Goal: Task Accomplishment & Management: Complete application form

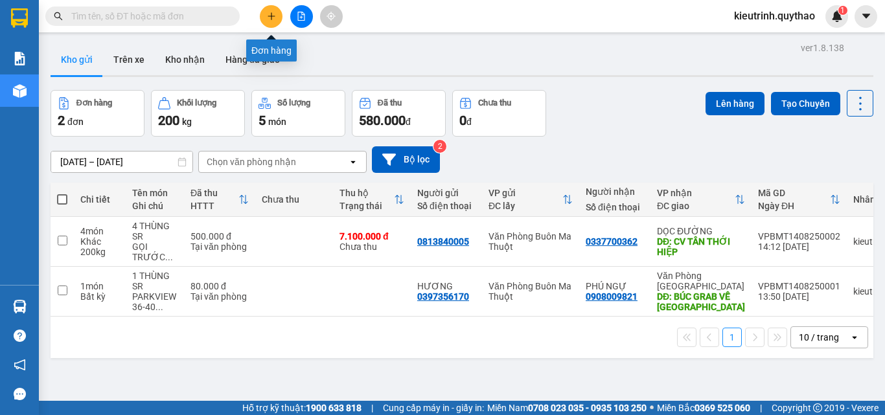
click at [278, 19] on button at bounding box center [271, 16] width 23 height 23
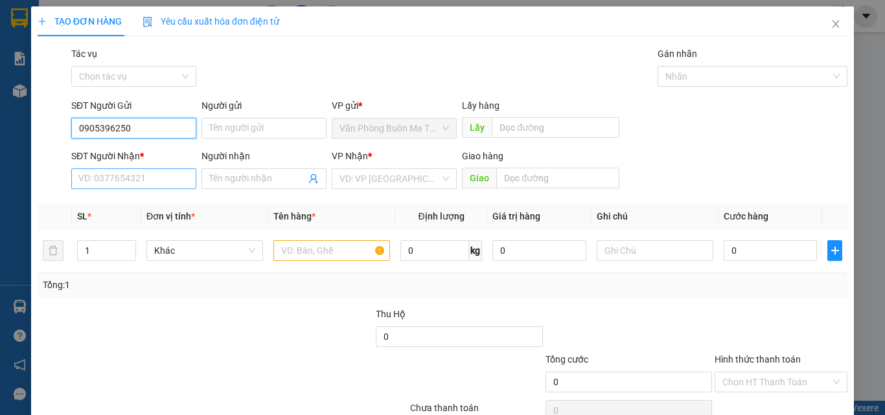
type input "0905396250"
click at [125, 180] on input "SĐT Người Nhận *" at bounding box center [133, 178] width 125 height 21
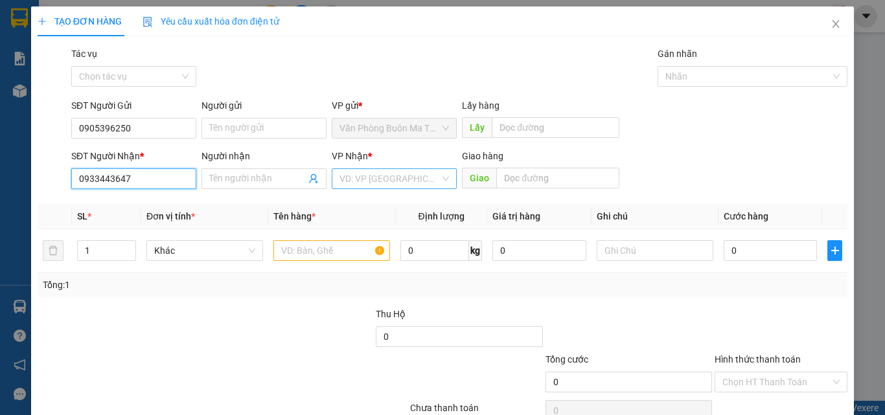
type input "0933443647"
click at [357, 181] on input "search" at bounding box center [389, 178] width 100 height 19
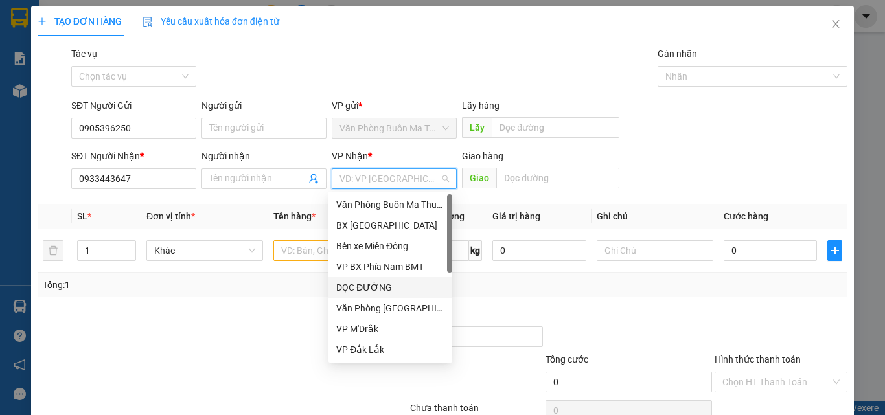
click at [367, 291] on div "DỌC ĐƯỜNG" at bounding box center [390, 288] width 108 height 14
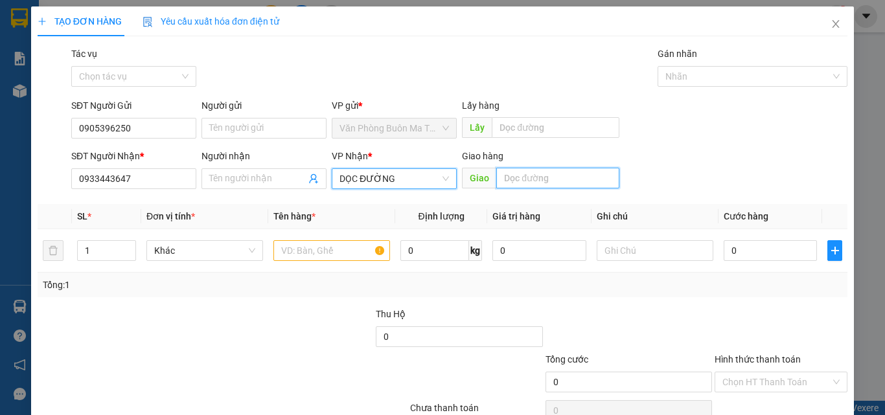
click at [509, 179] on input "text" at bounding box center [557, 178] width 123 height 21
type input "C"
type input "BX CỦ CHI"
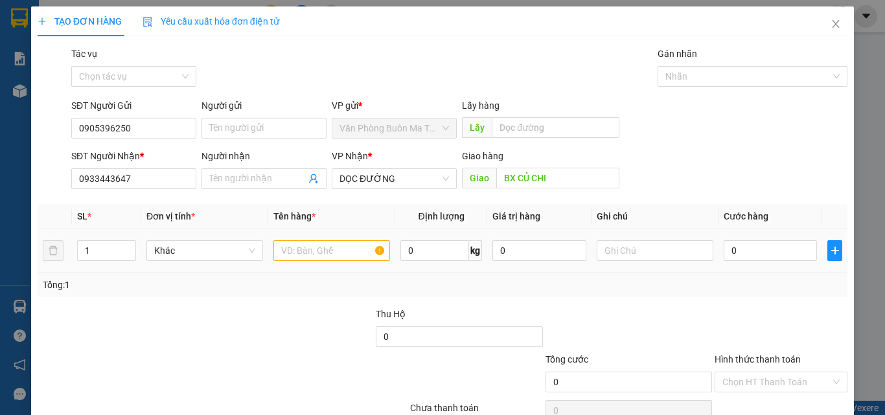
click at [315, 261] on div at bounding box center [331, 251] width 117 height 26
click at [316, 252] on input "text" at bounding box center [331, 250] width 117 height 21
type input "1 THÙNG SR"
click at [407, 250] on input "0" at bounding box center [434, 250] width 69 height 21
type input "50"
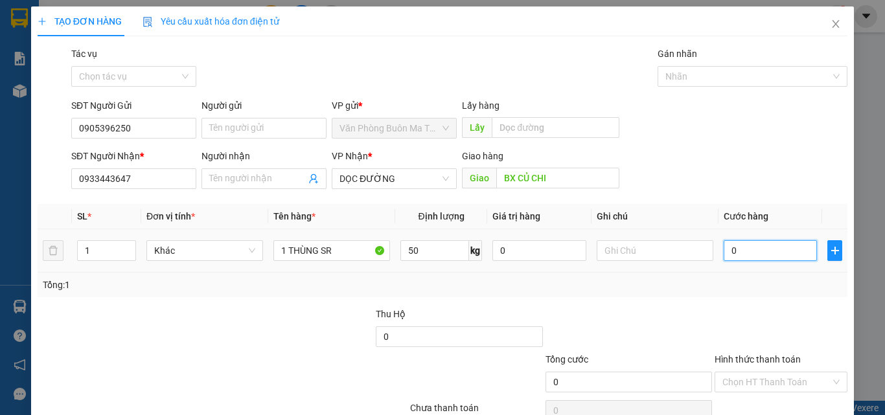
click at [739, 250] on input "0" at bounding box center [770, 250] width 93 height 21
type input "1"
type input "15"
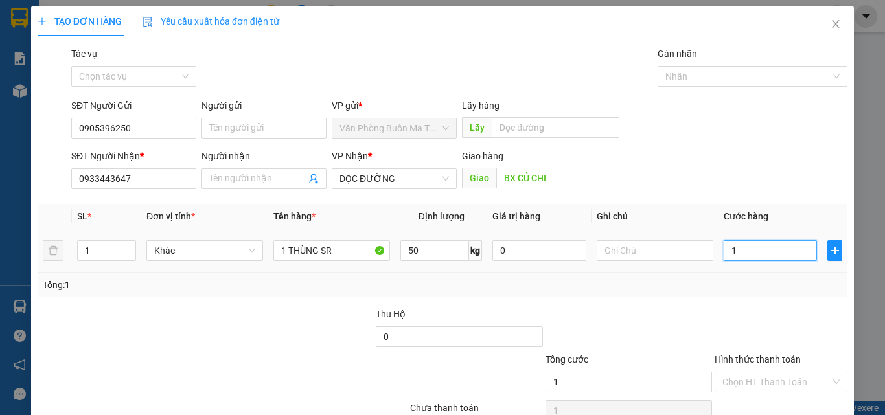
type input "15"
type input "150"
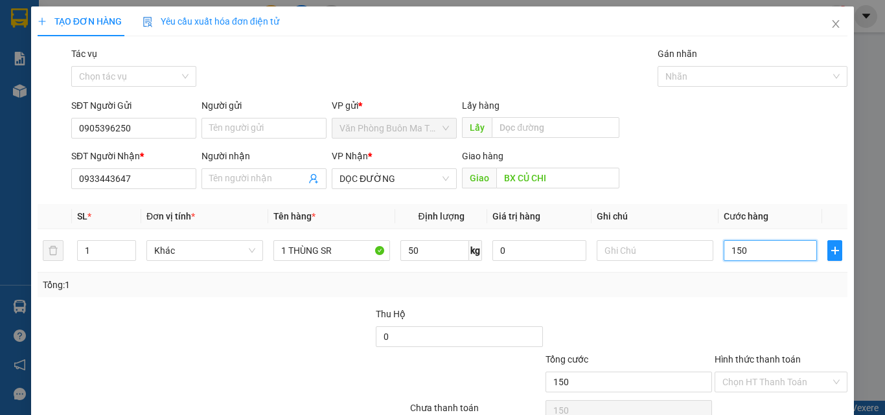
scroll to position [64, 0]
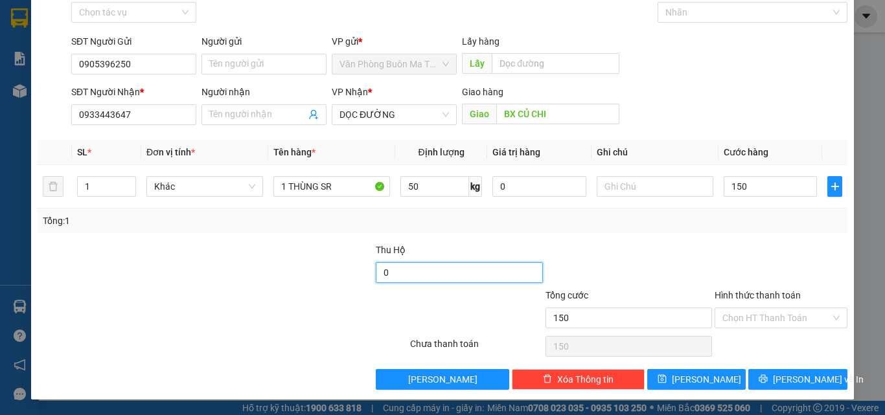
type input "150.000"
click at [378, 268] on input "0" at bounding box center [459, 272] width 166 height 21
click at [379, 277] on input "0" at bounding box center [459, 272] width 166 height 21
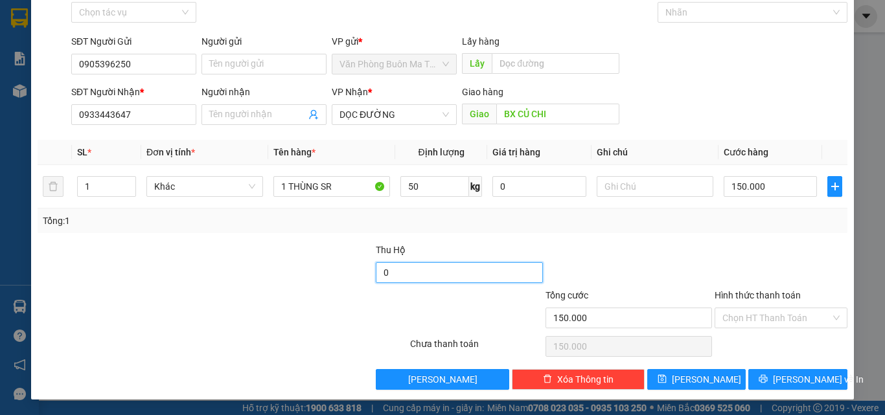
click at [379, 277] on input "0" at bounding box center [459, 272] width 166 height 21
type input "3.150.000"
click at [743, 319] on input "Hình thức thanh toán" at bounding box center [776, 317] width 108 height 19
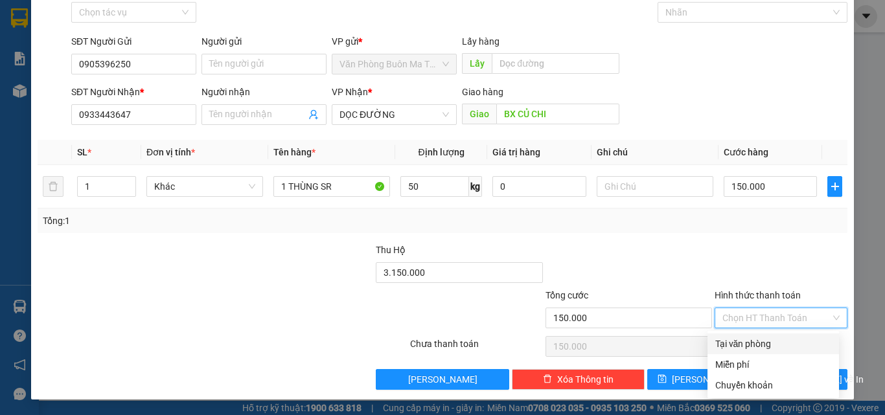
click at [755, 341] on div "Tại văn phòng" at bounding box center [773, 344] width 116 height 14
type input "0"
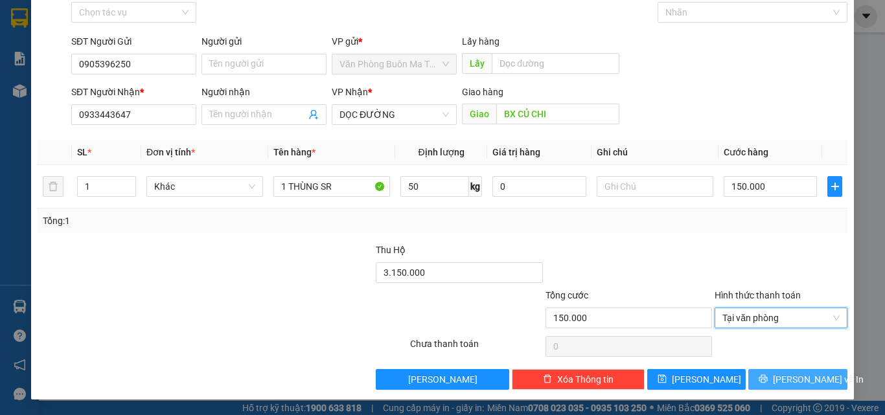
click at [788, 378] on span "[PERSON_NAME] và In" at bounding box center [818, 379] width 91 height 14
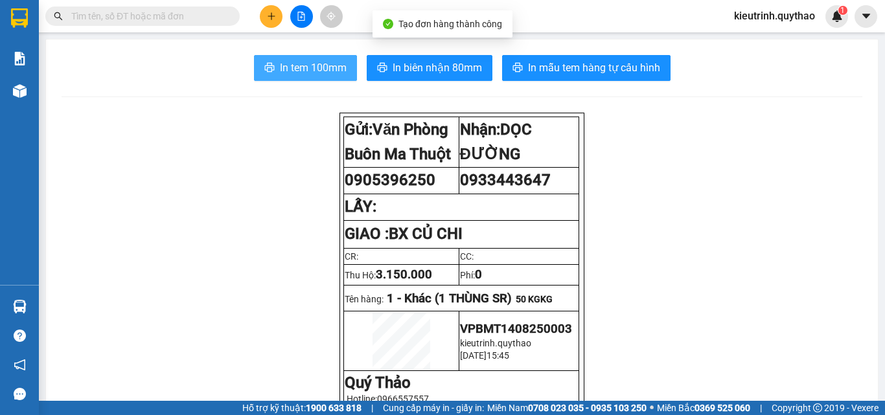
click at [312, 71] on span "In tem 100mm" at bounding box center [313, 68] width 67 height 16
click at [321, 60] on span "In tem 100mm" at bounding box center [313, 68] width 67 height 16
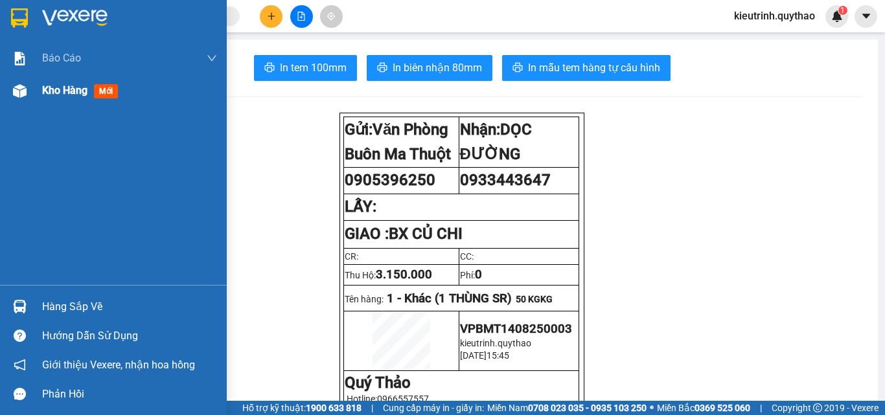
click at [33, 97] on div "Kho hàng mới" at bounding box center [113, 90] width 227 height 32
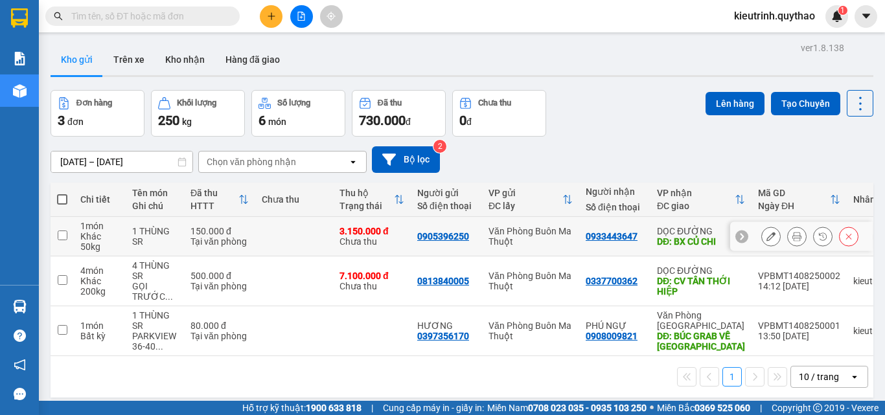
click at [762, 237] on button at bounding box center [771, 236] width 18 height 23
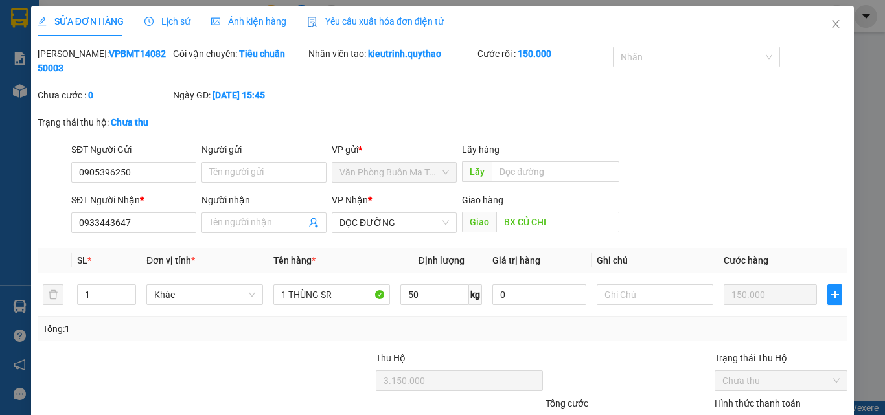
type input "0905396250"
type input "0933443647"
type input "BX CỦ CHI"
type input "3.150.000"
type input "150.000"
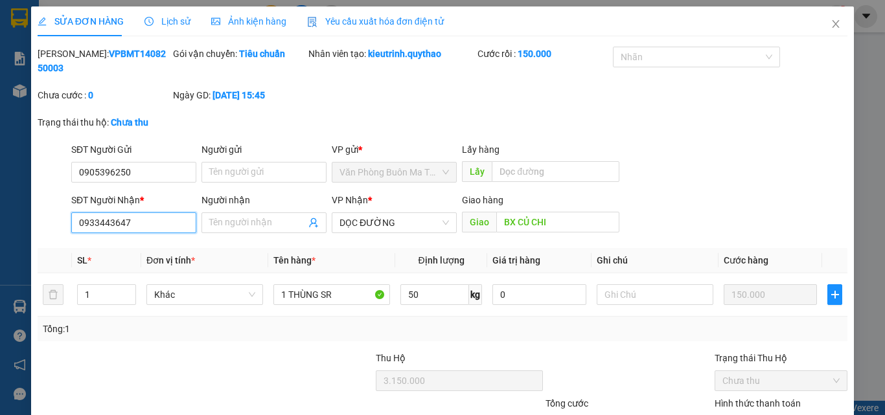
click at [144, 215] on input "0933443647" at bounding box center [133, 222] width 125 height 21
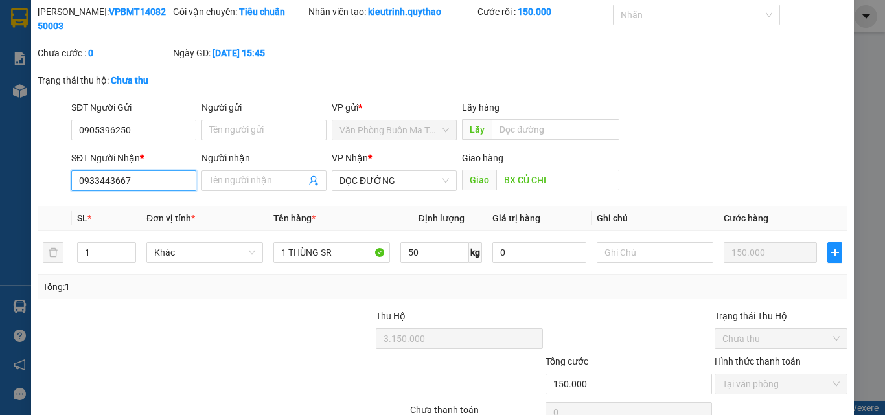
scroll to position [94, 0]
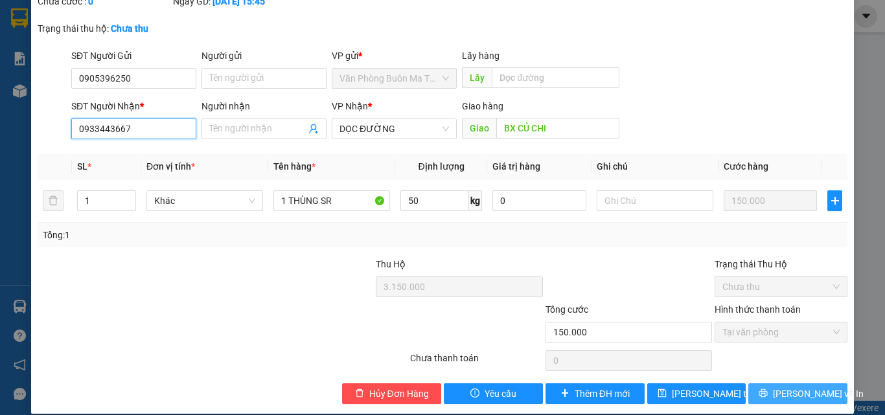
type input "0933443667"
click at [768, 389] on icon "printer" at bounding box center [763, 393] width 9 height 9
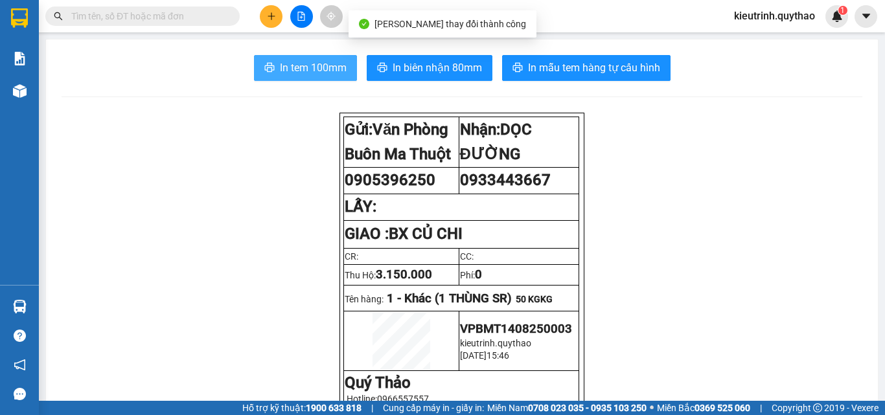
click at [303, 76] on span "In tem 100mm" at bounding box center [313, 68] width 67 height 16
click at [308, 79] on button "In tem 100mm" at bounding box center [305, 68] width 103 height 26
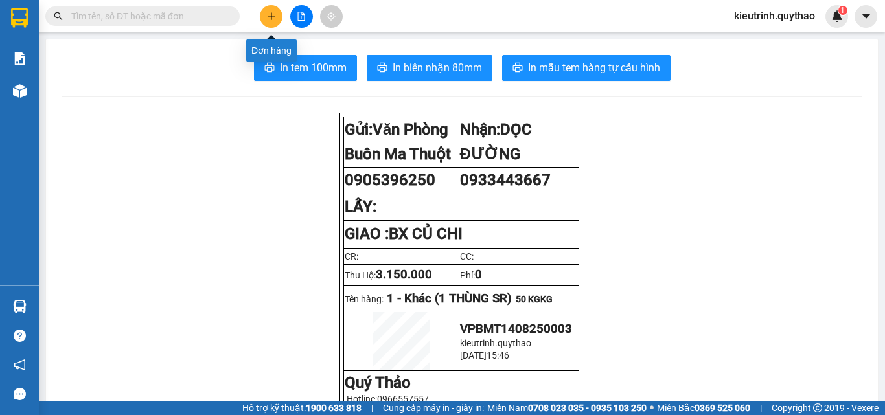
click at [279, 13] on button at bounding box center [271, 16] width 23 height 23
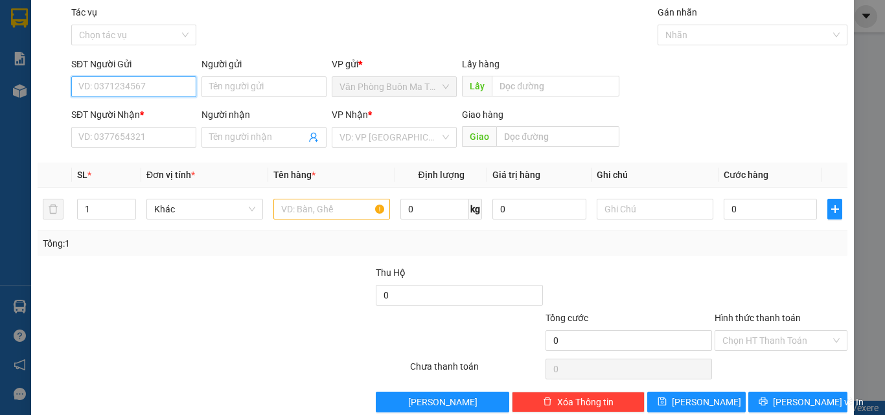
scroll to position [64, 0]
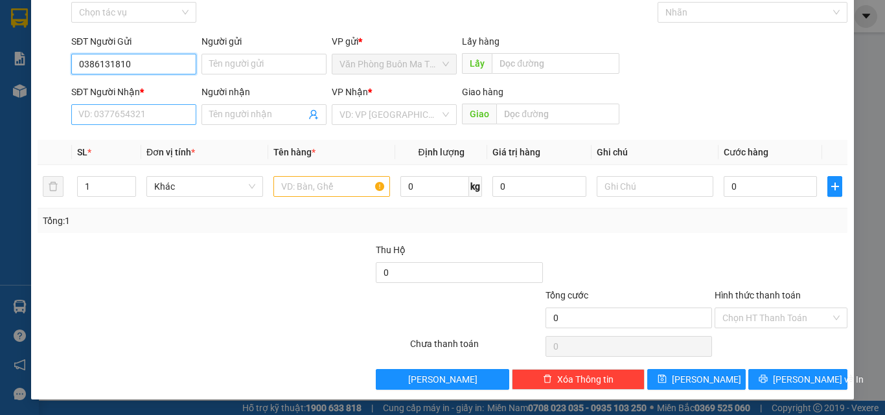
type input "0386131810"
click at [146, 107] on input "SĐT Người Nhận *" at bounding box center [133, 114] width 125 height 21
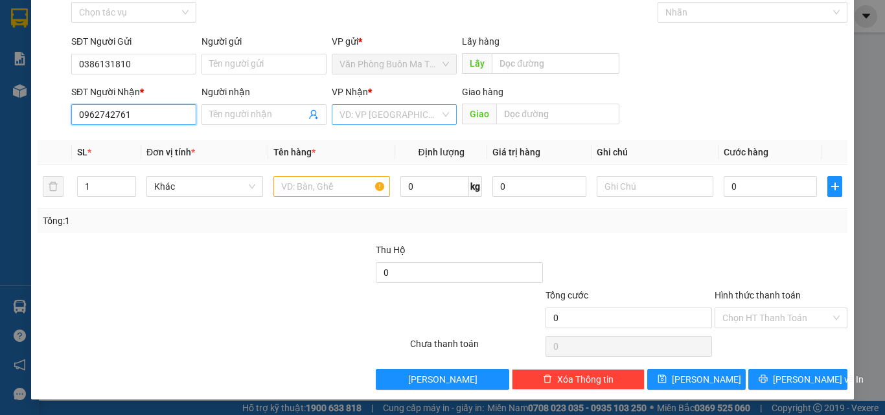
type input "0962742761"
click at [402, 109] on input "search" at bounding box center [389, 114] width 100 height 19
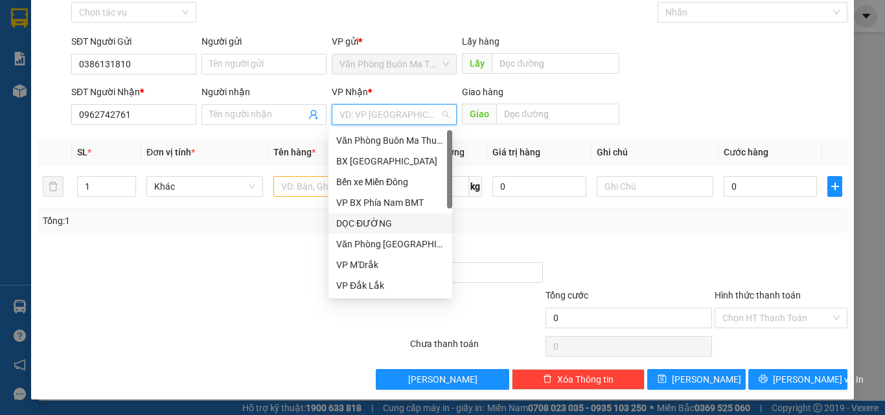
click at [377, 223] on div "DỌC ĐƯỜNG" at bounding box center [390, 223] width 108 height 14
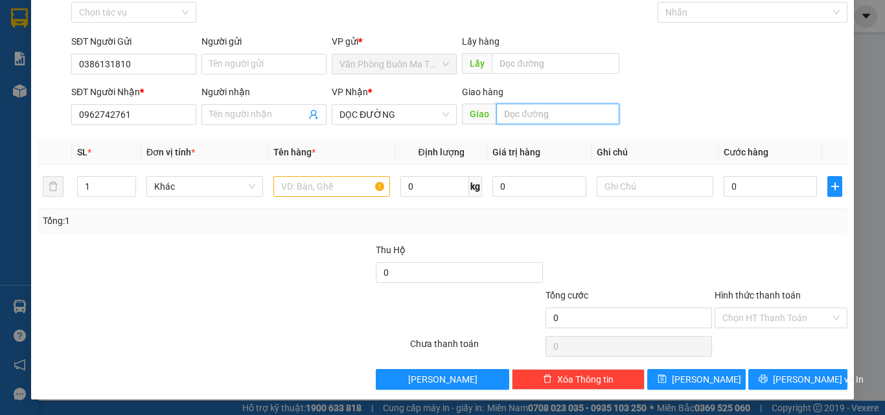
click at [521, 119] on input "text" at bounding box center [557, 114] width 123 height 21
type input "CỦ CHI"
click at [307, 185] on input "text" at bounding box center [331, 186] width 117 height 21
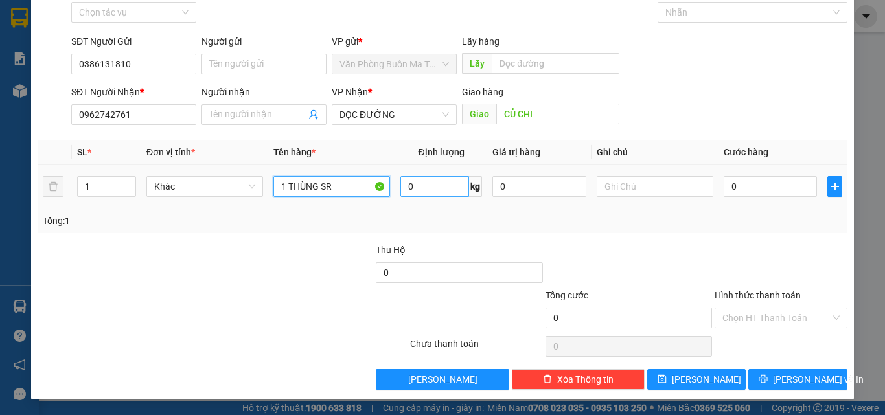
type input "1 THÙNG SR"
click at [404, 186] on input "0" at bounding box center [434, 186] width 69 height 21
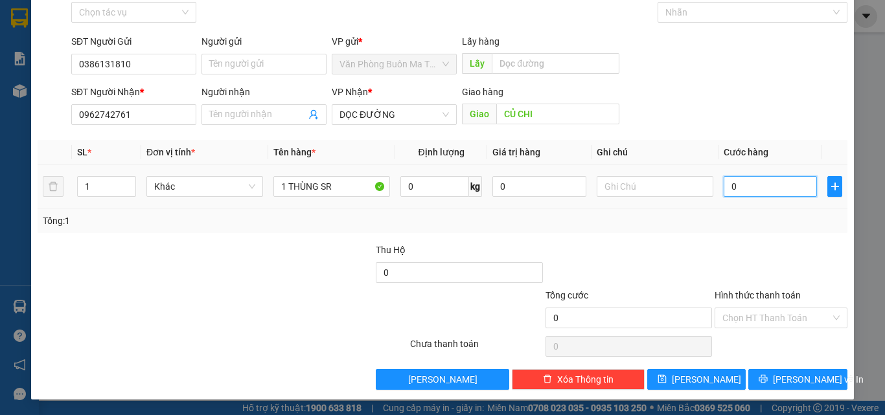
click at [724, 184] on input "0" at bounding box center [770, 186] width 93 height 21
type input "7"
type input "70"
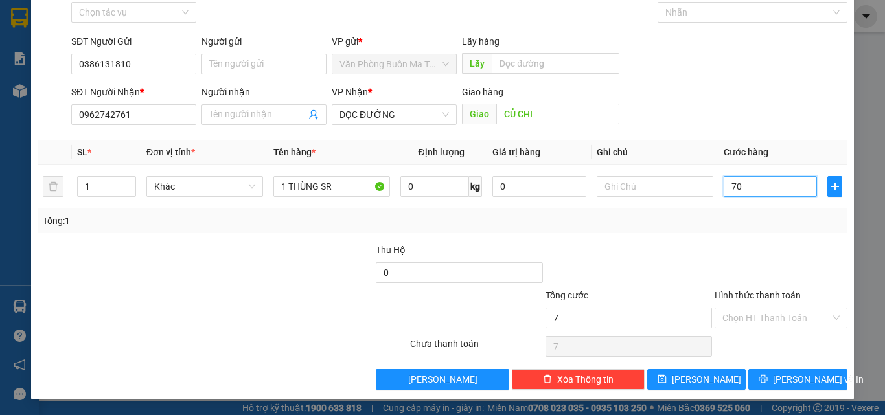
type input "70"
type input "70.000"
click at [747, 319] on input "Hình thức thanh toán" at bounding box center [776, 317] width 108 height 19
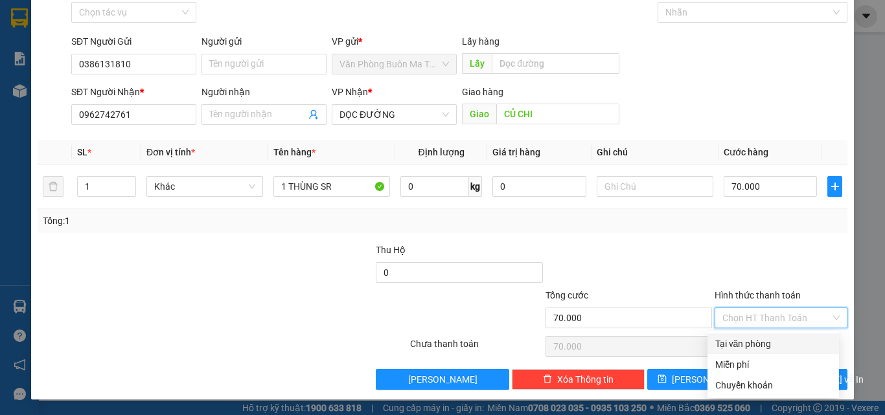
click at [757, 343] on div "Tại văn phòng" at bounding box center [773, 344] width 116 height 14
type input "0"
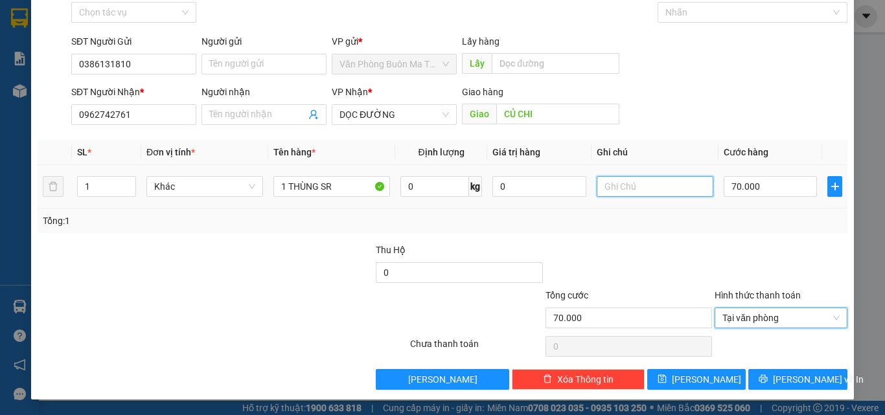
click at [611, 187] on input "text" at bounding box center [655, 186] width 117 height 21
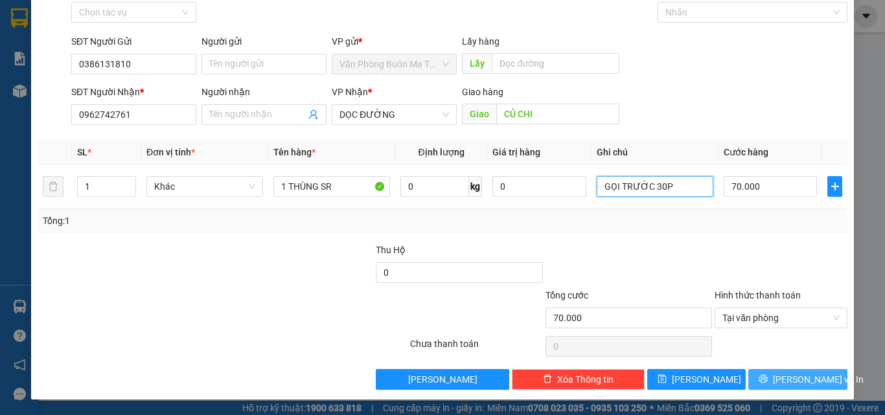
type input "GỌI TRƯỚC 30P"
click at [762, 379] on button "[PERSON_NAME] và In" at bounding box center [797, 379] width 99 height 21
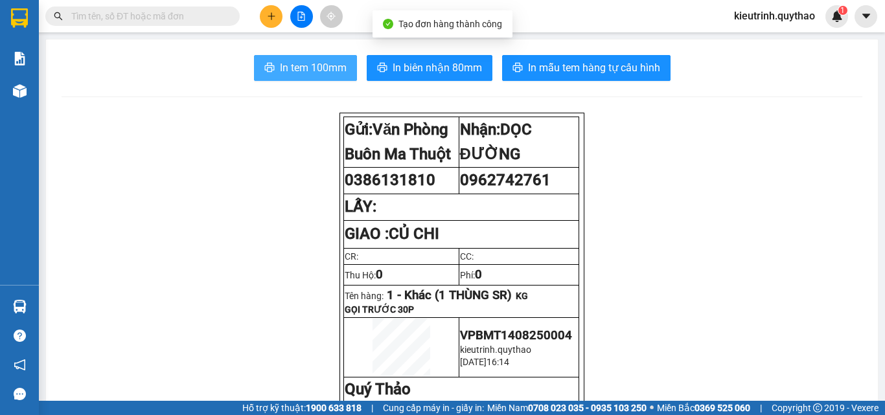
click at [330, 71] on span "In tem 100mm" at bounding box center [313, 68] width 67 height 16
click at [301, 68] on span "In tem 100mm" at bounding box center [313, 68] width 67 height 16
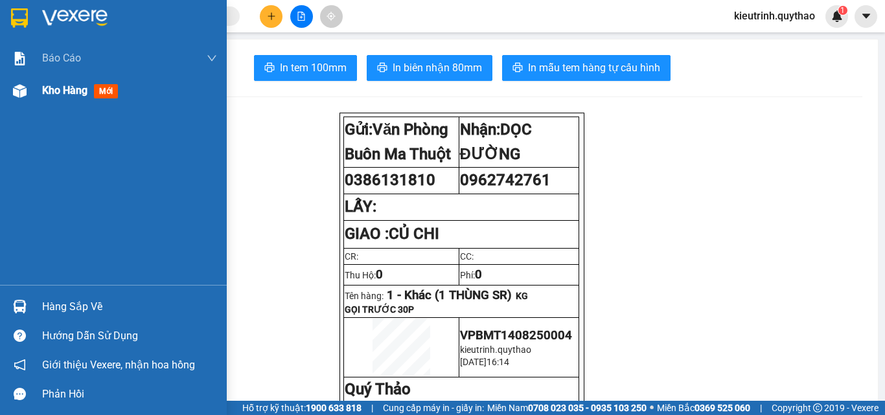
click at [62, 86] on span "Kho hàng" at bounding box center [64, 90] width 45 height 12
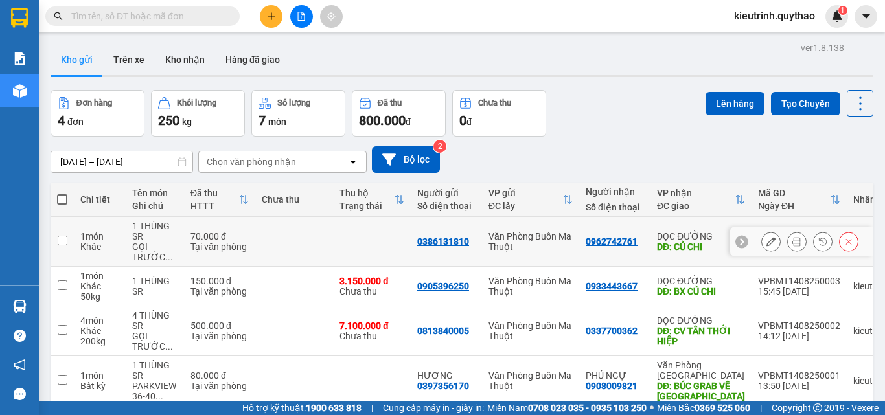
scroll to position [63, 0]
